Goal: Navigation & Orientation: Find specific page/section

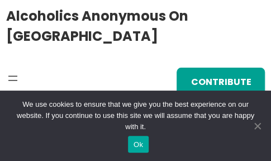
click at [255, 127] on span "Cookie Notice" at bounding box center [256, 125] width 11 height 11
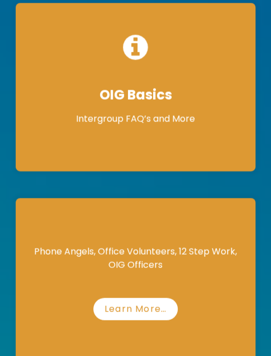
scroll to position [300, 0]
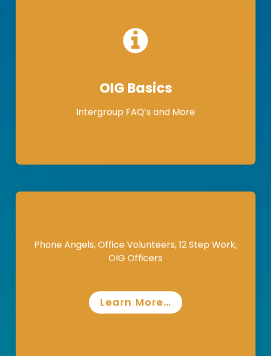
click at [142, 160] on link "Learn More…" at bounding box center [135, 302] width 93 height 22
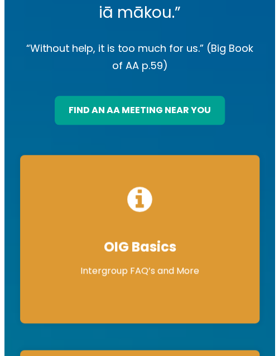
scroll to position [0, 0]
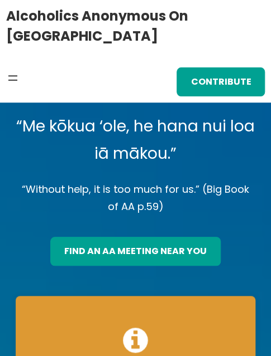
click at [20, 71] on button "Open menu" at bounding box center [12, 77] width 13 height 13
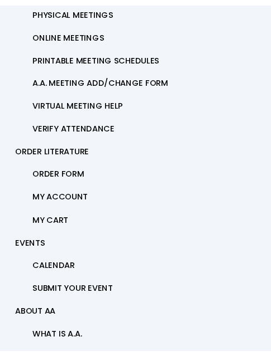
scroll to position [103, 0]
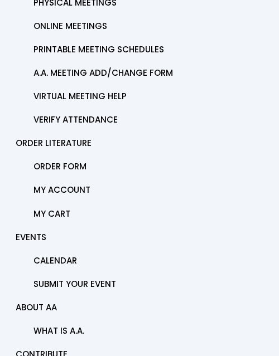
click at [54, 160] on span "Calendar" at bounding box center [55, 261] width 44 height 16
click at [53, 160] on span "Calendar" at bounding box center [55, 261] width 44 height 16
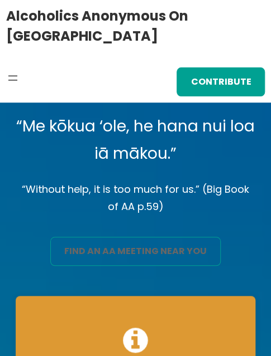
click at [129, 160] on link "find an aa meeting near you" at bounding box center [135, 251] width 170 height 29
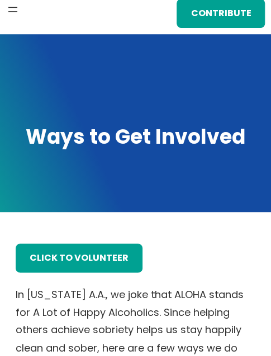
scroll to position [90, 0]
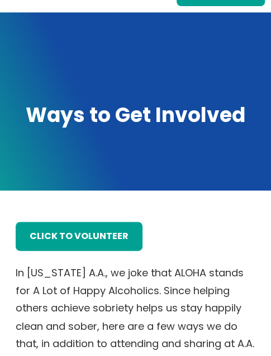
click at [179, 214] on div "click to volunteer" at bounding box center [135, 232] width 239 height 37
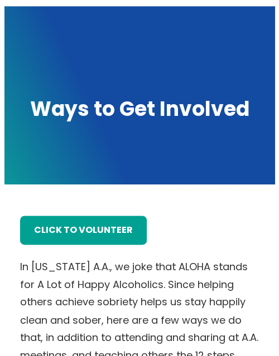
scroll to position [0, 0]
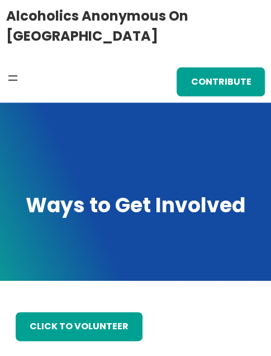
click at [20, 71] on button "Open menu" at bounding box center [12, 77] width 13 height 13
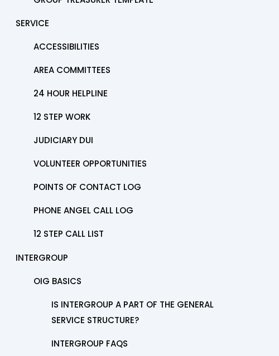
scroll to position [554, 0]
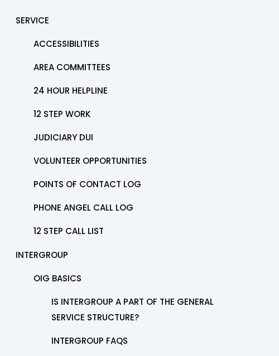
click at [77, 111] on span "12 Step Work" at bounding box center [61, 115] width 57 height 16
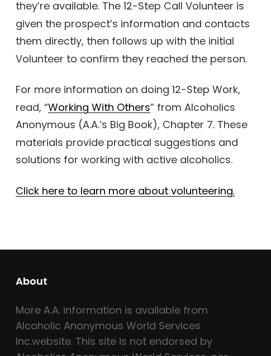
scroll to position [562, 0]
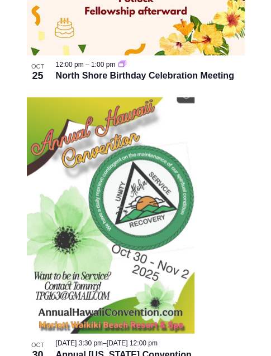
scroll to position [1912, 0]
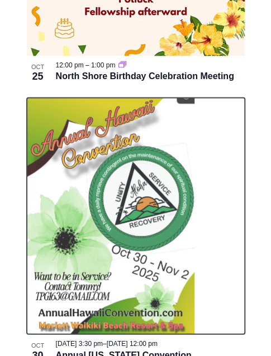
click at [78, 226] on img at bounding box center [110, 216] width 167 height 237
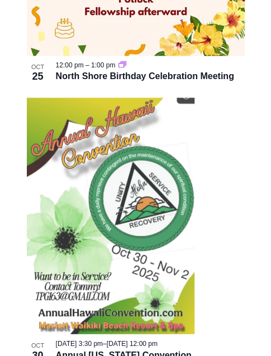
scroll to position [1867, 0]
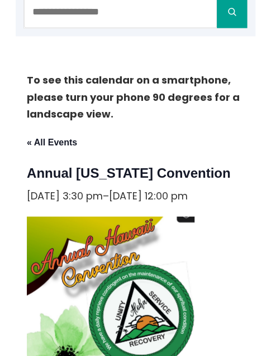
scroll to position [183, 0]
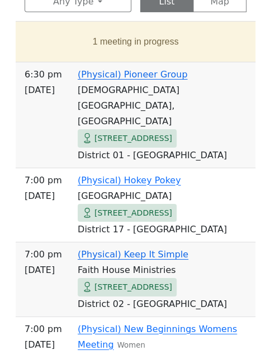
scroll to position [632, 0]
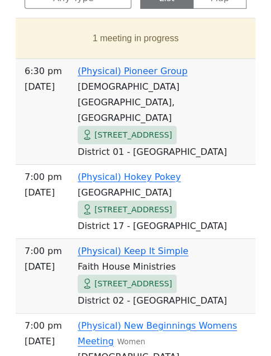
click at [124, 277] on span "[STREET_ADDRESS]" at bounding box center [133, 284] width 78 height 14
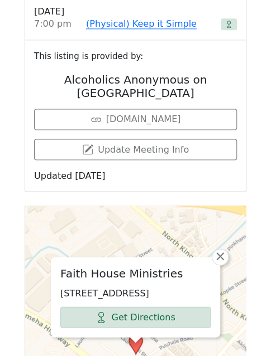
scroll to position [1085, 0]
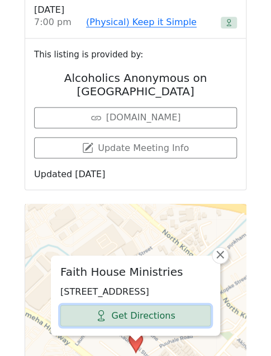
click at [128, 305] on link "Get Directions" at bounding box center [135, 315] width 150 height 21
